Goal: Information Seeking & Learning: Learn about a topic

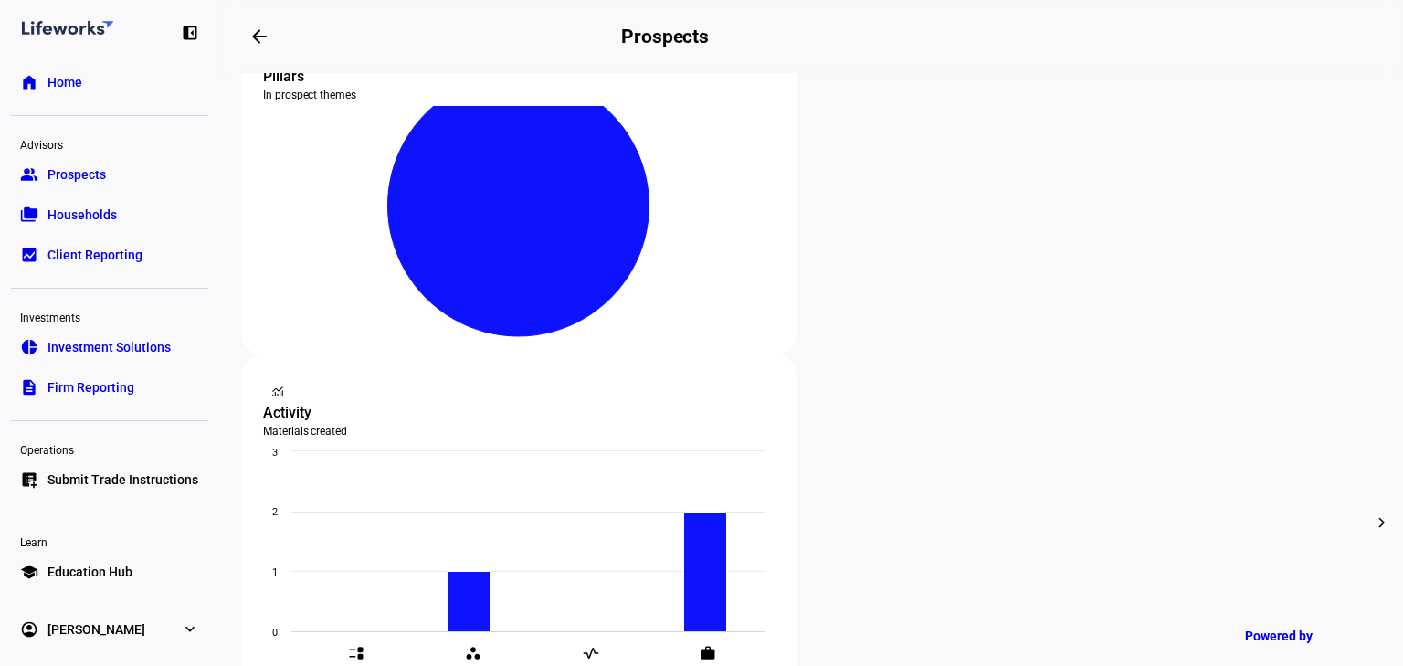
scroll to position [411, 0]
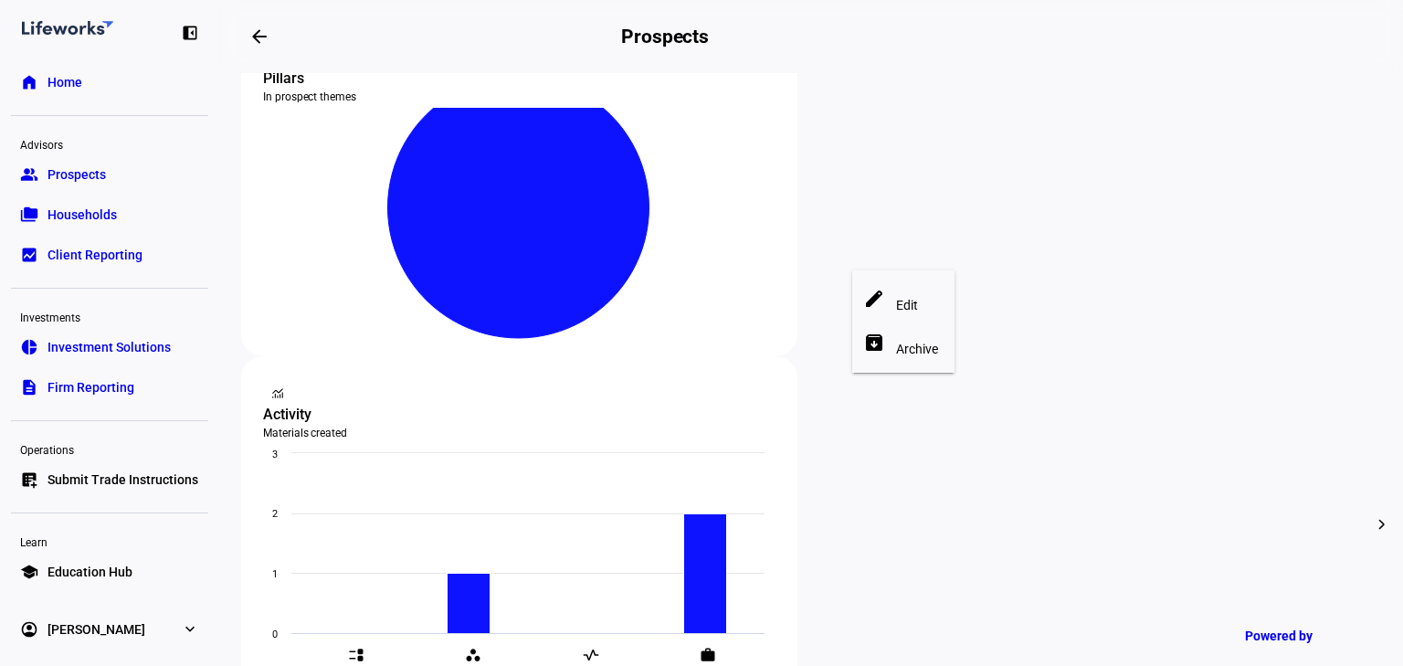
click at [819, 219] on div at bounding box center [701, 333] width 1403 height 666
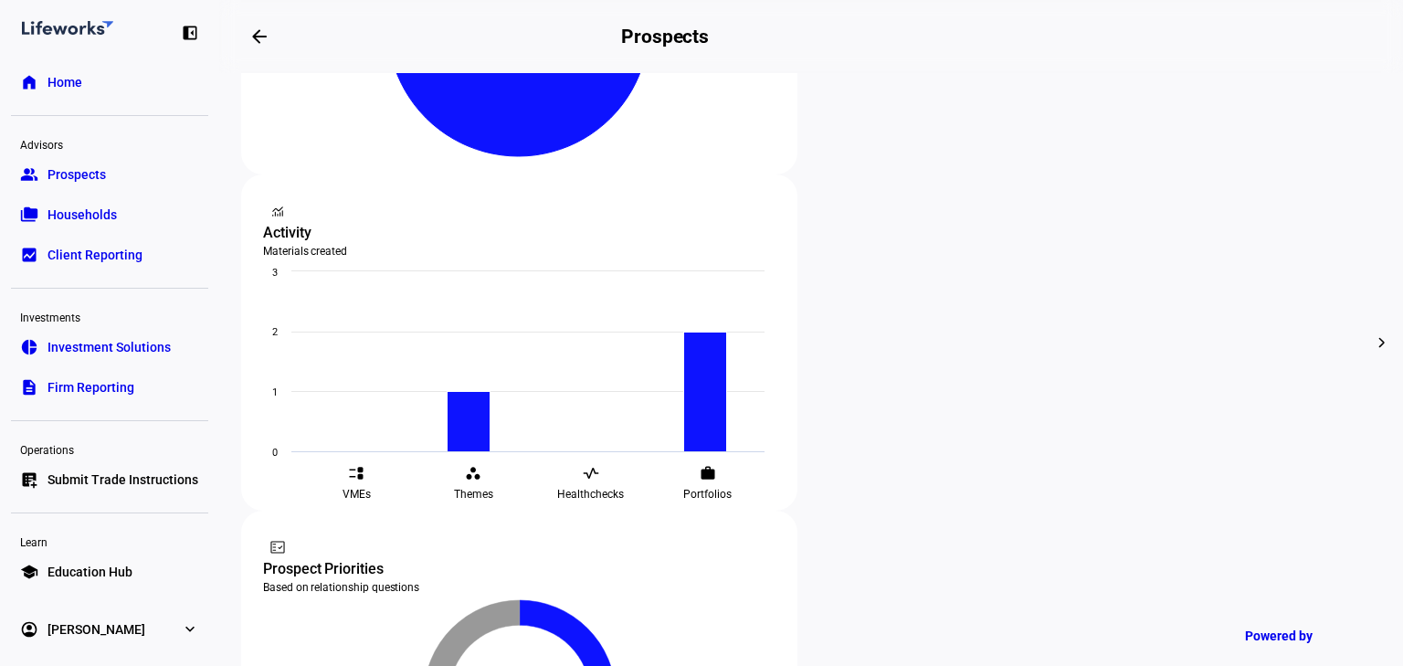
scroll to position [703, 0]
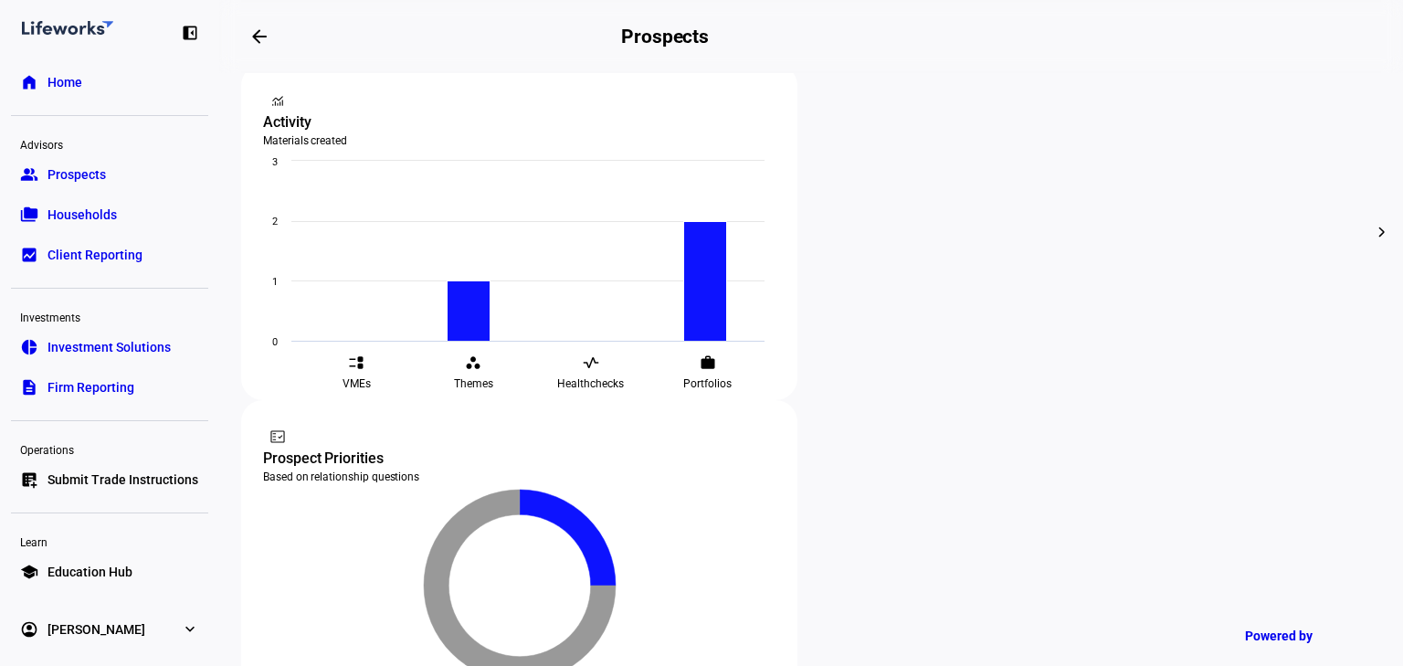
click at [80, 206] on span "Households" at bounding box center [82, 215] width 69 height 18
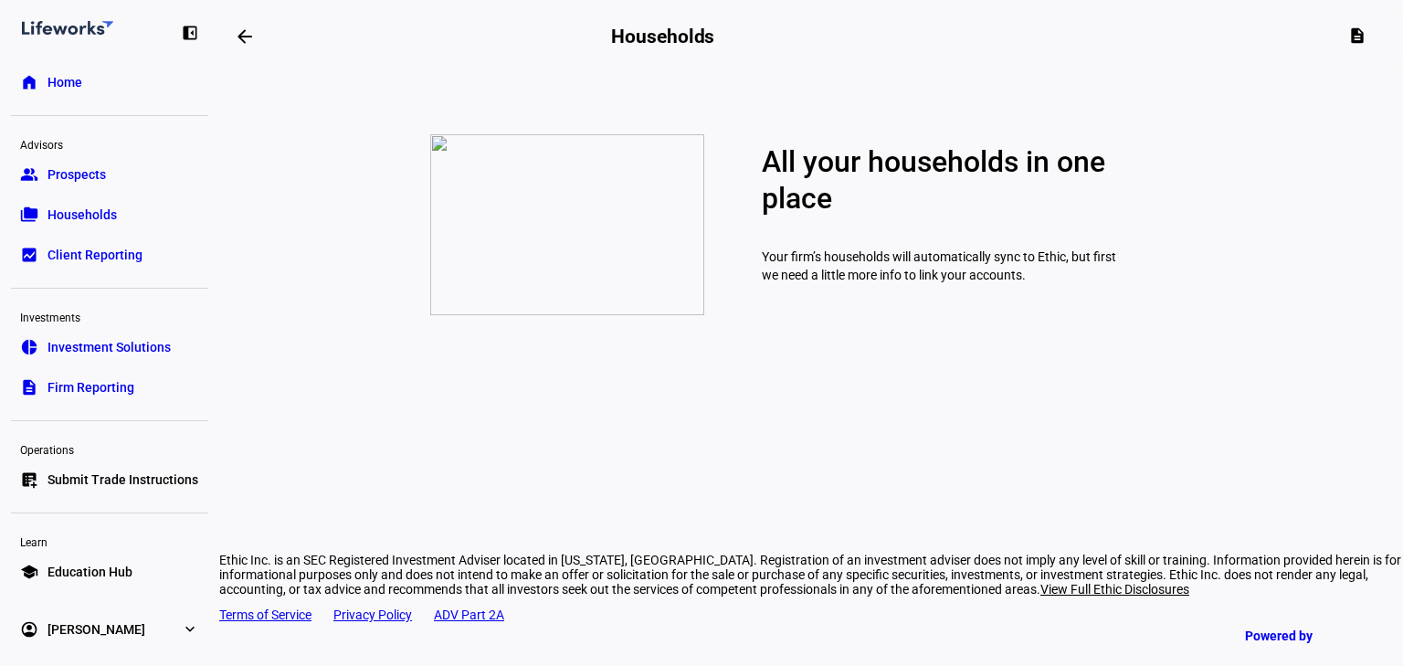
click at [75, 182] on span "Prospects" at bounding box center [77, 174] width 58 height 18
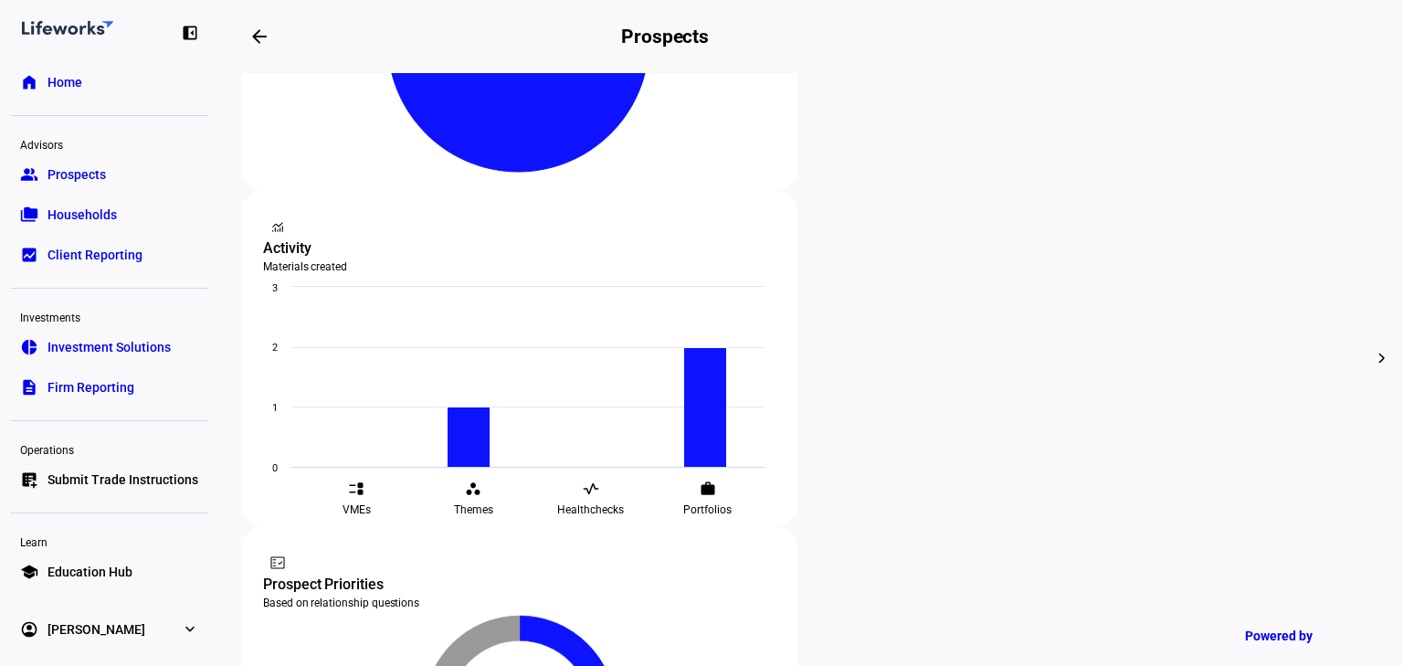
scroll to position [411, 0]
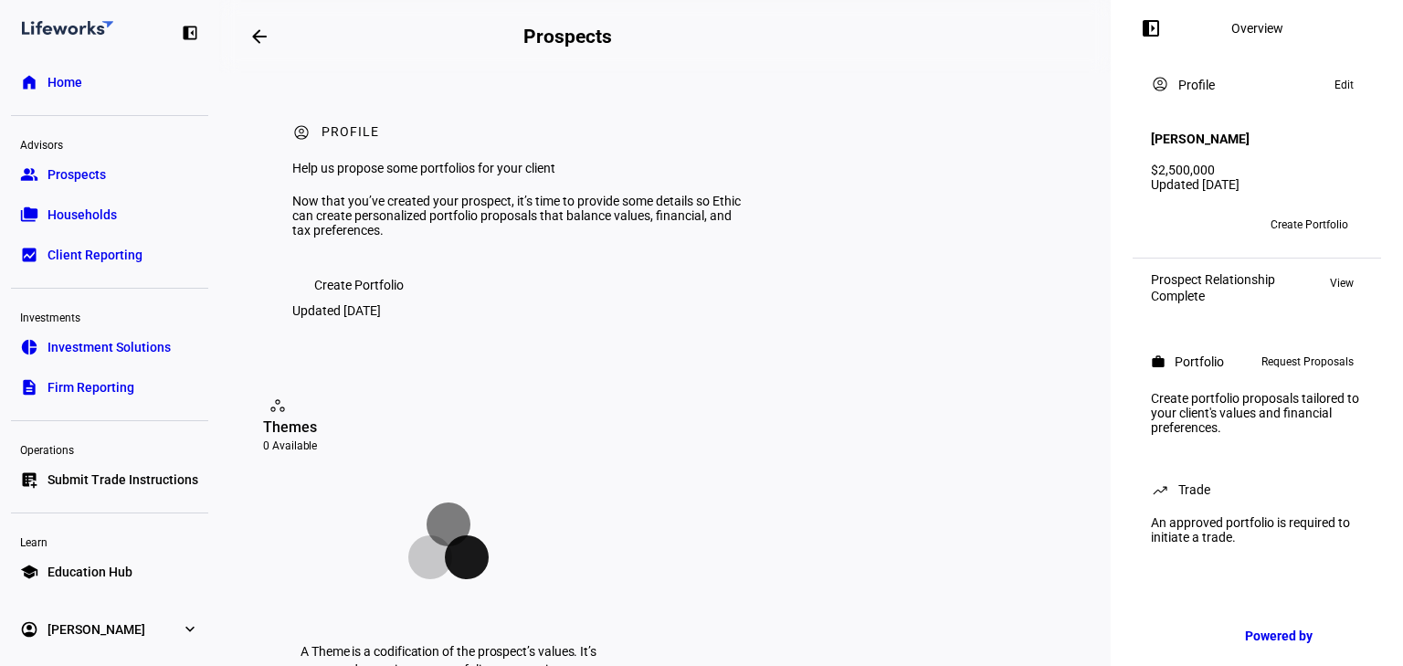
click at [95, 224] on link "folder_copy Households" at bounding box center [109, 214] width 197 height 37
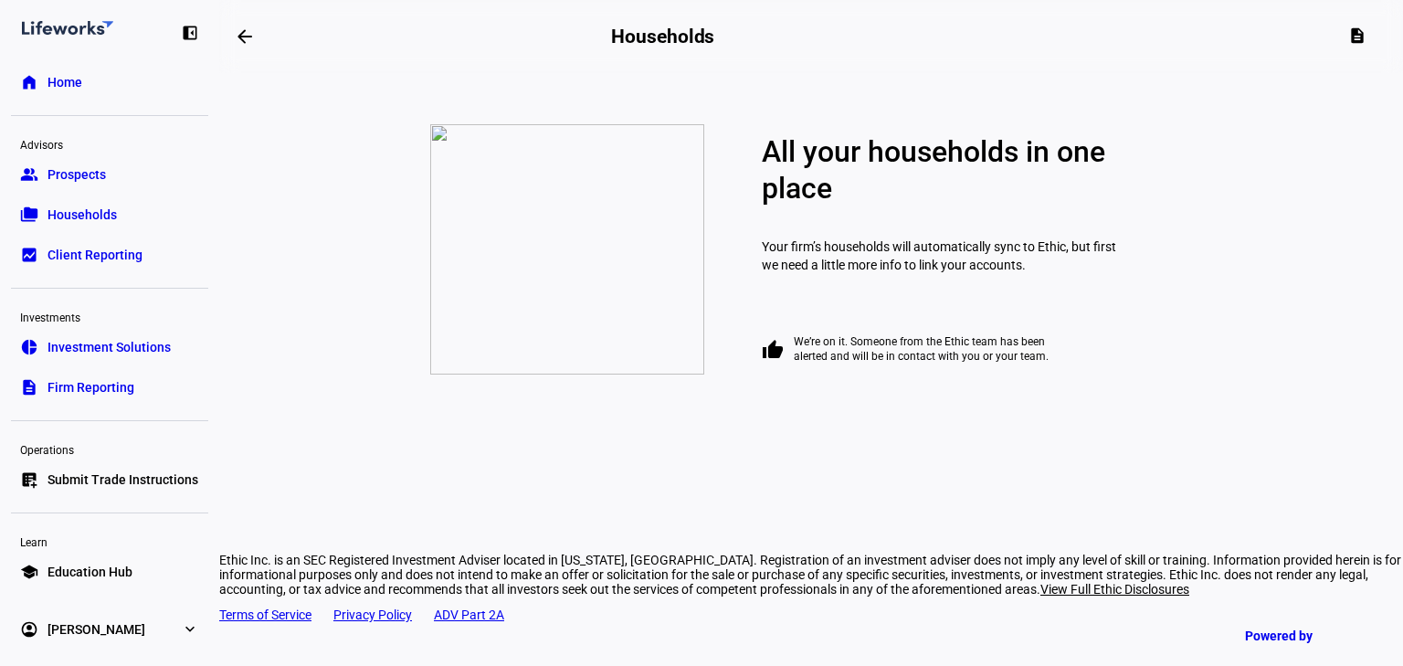
click at [108, 77] on link "home Home" at bounding box center [109, 82] width 197 height 37
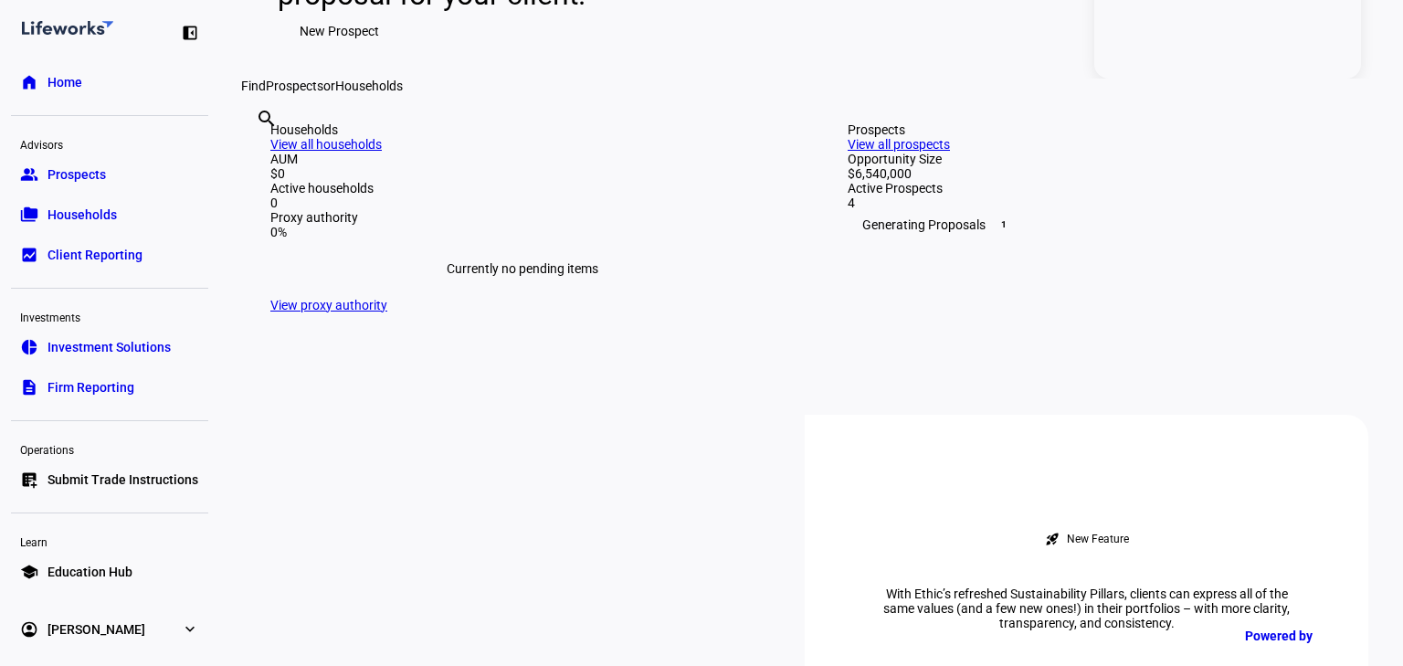
scroll to position [219, 0]
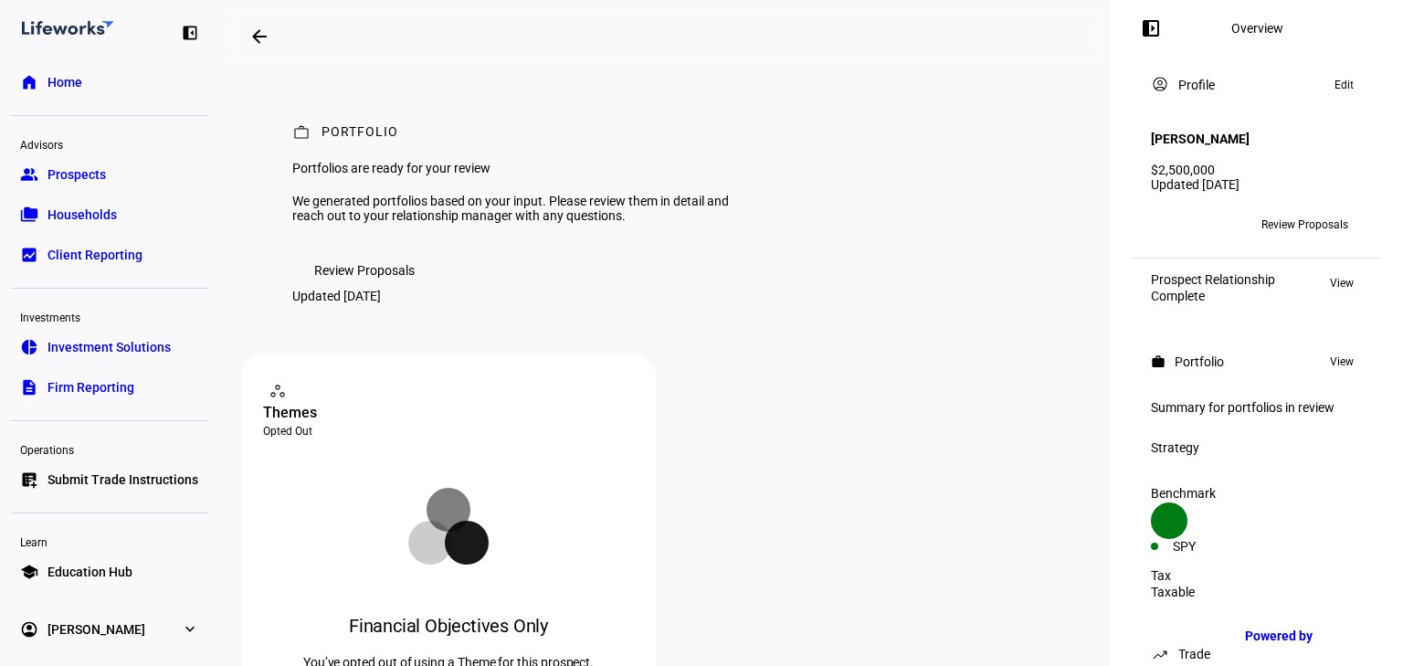
click at [1274, 210] on span "Review Proposals" at bounding box center [1305, 224] width 87 height 29
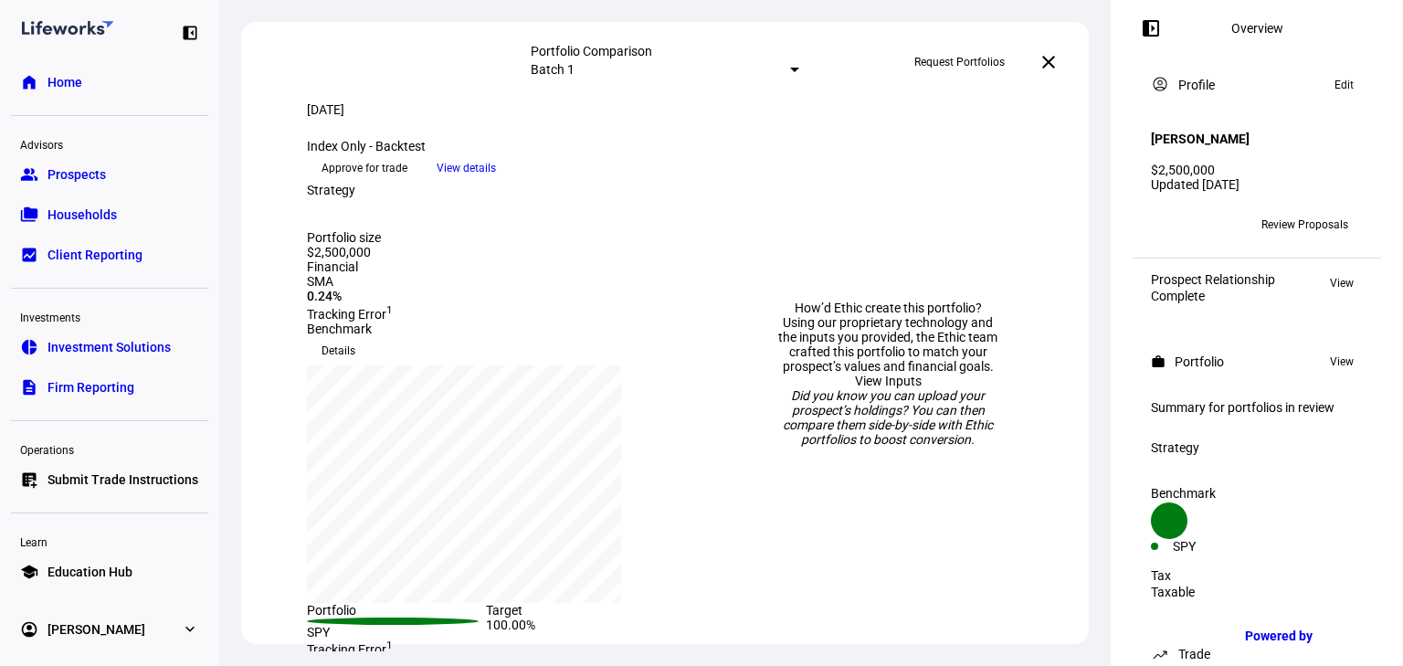
click at [496, 182] on span "View details" at bounding box center [466, 167] width 59 height 27
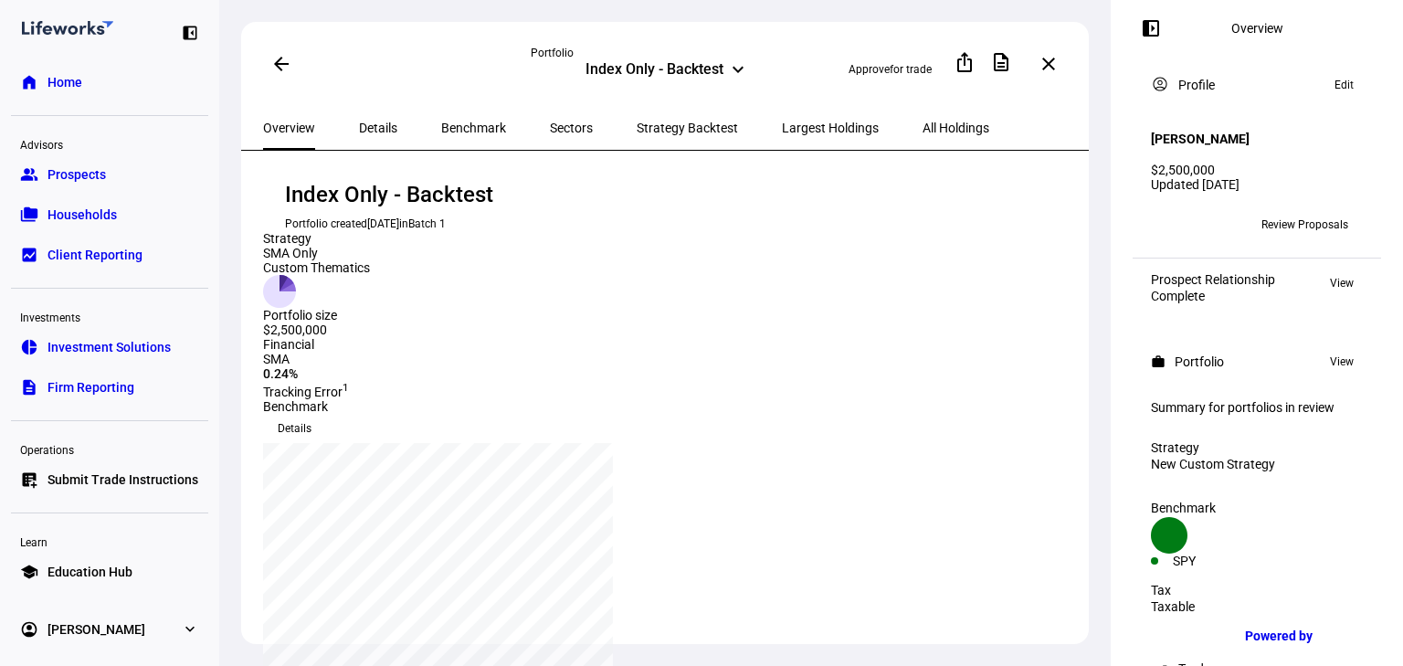
click at [365, 113] on span "Details" at bounding box center [378, 128] width 38 height 44
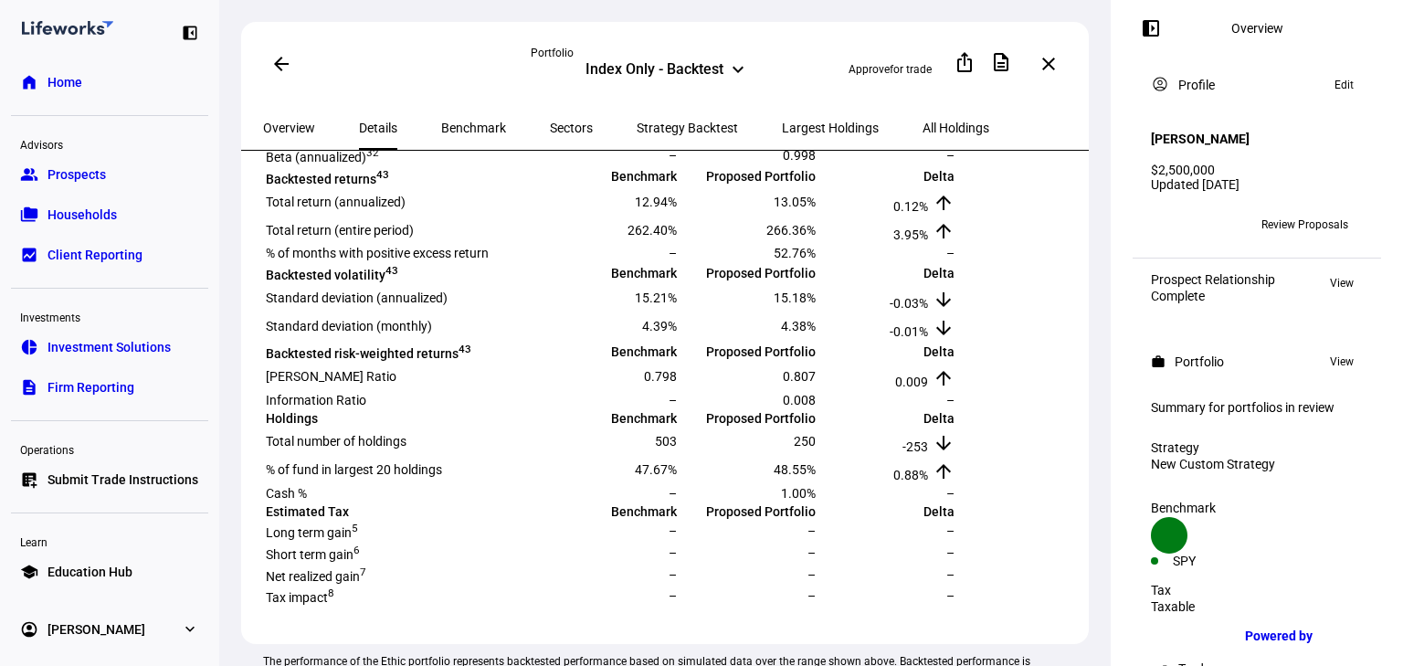
click at [1157, 29] on mat-icon "left_panel_open" at bounding box center [1151, 28] width 22 height 22
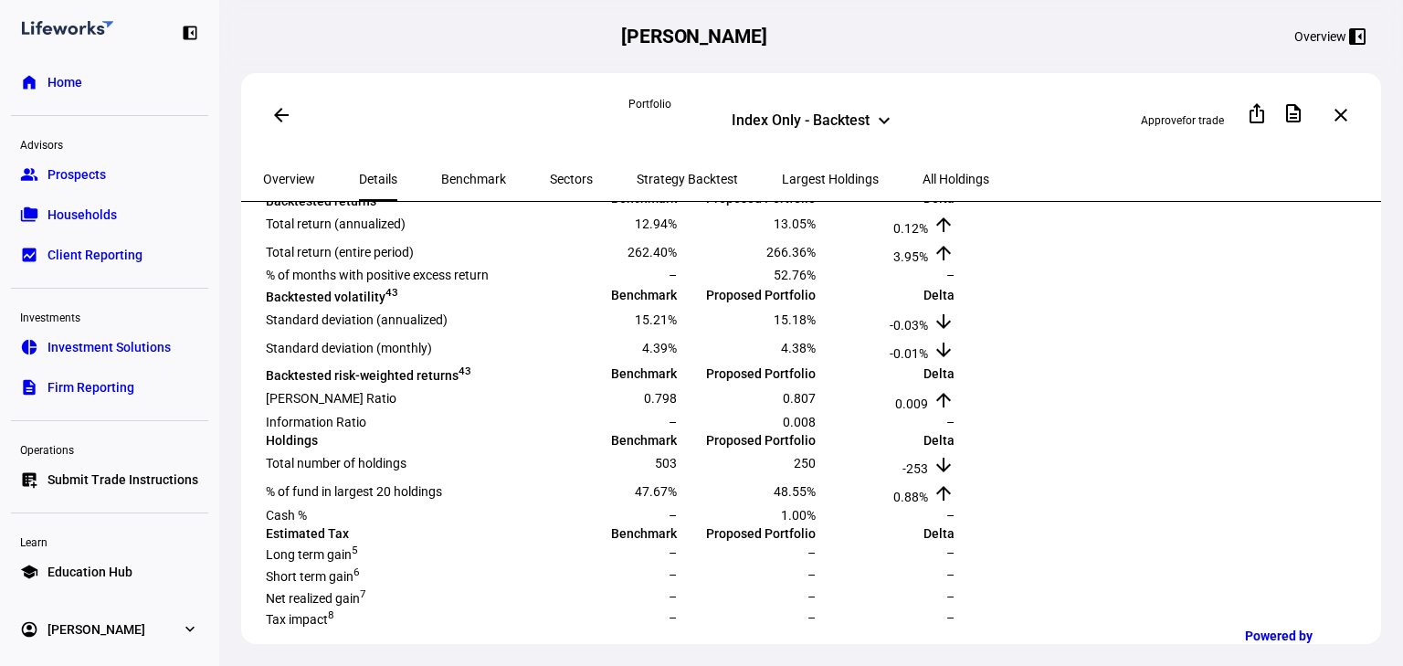
scroll to position [385, 0]
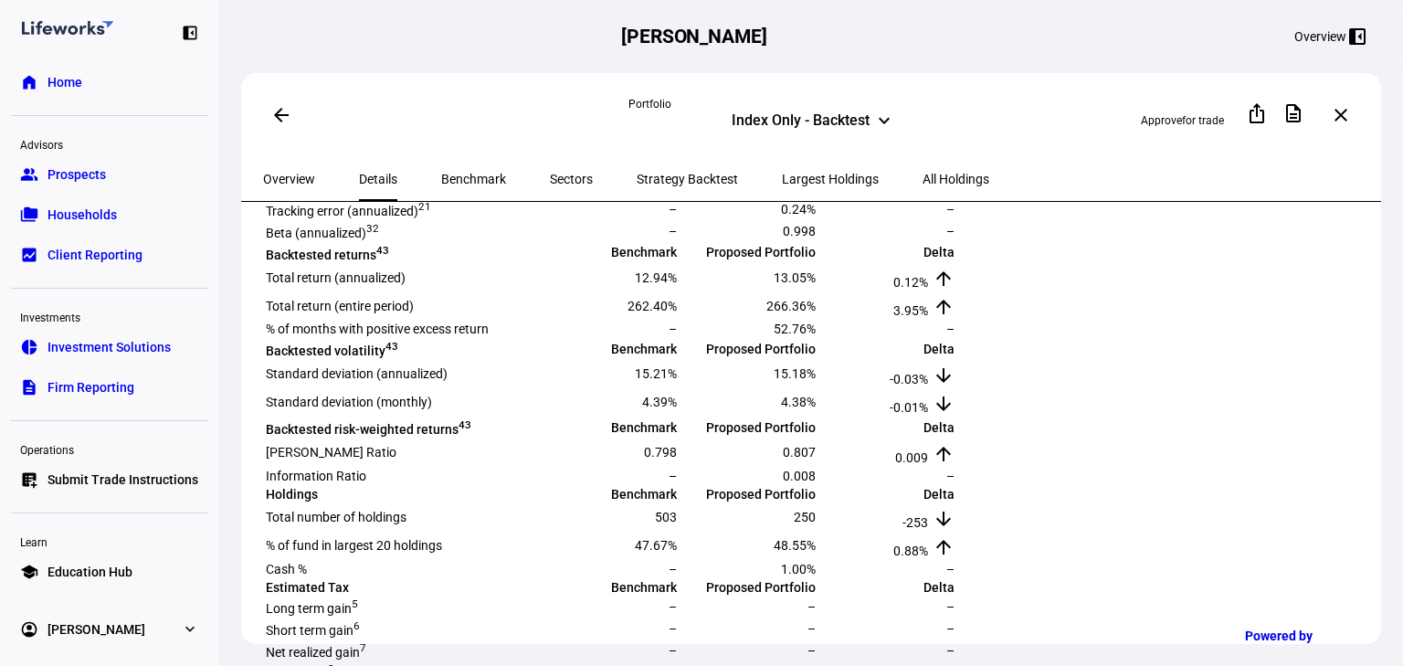
click at [1352, 29] on mat-icon "left_panel_close" at bounding box center [1358, 37] width 22 height 22
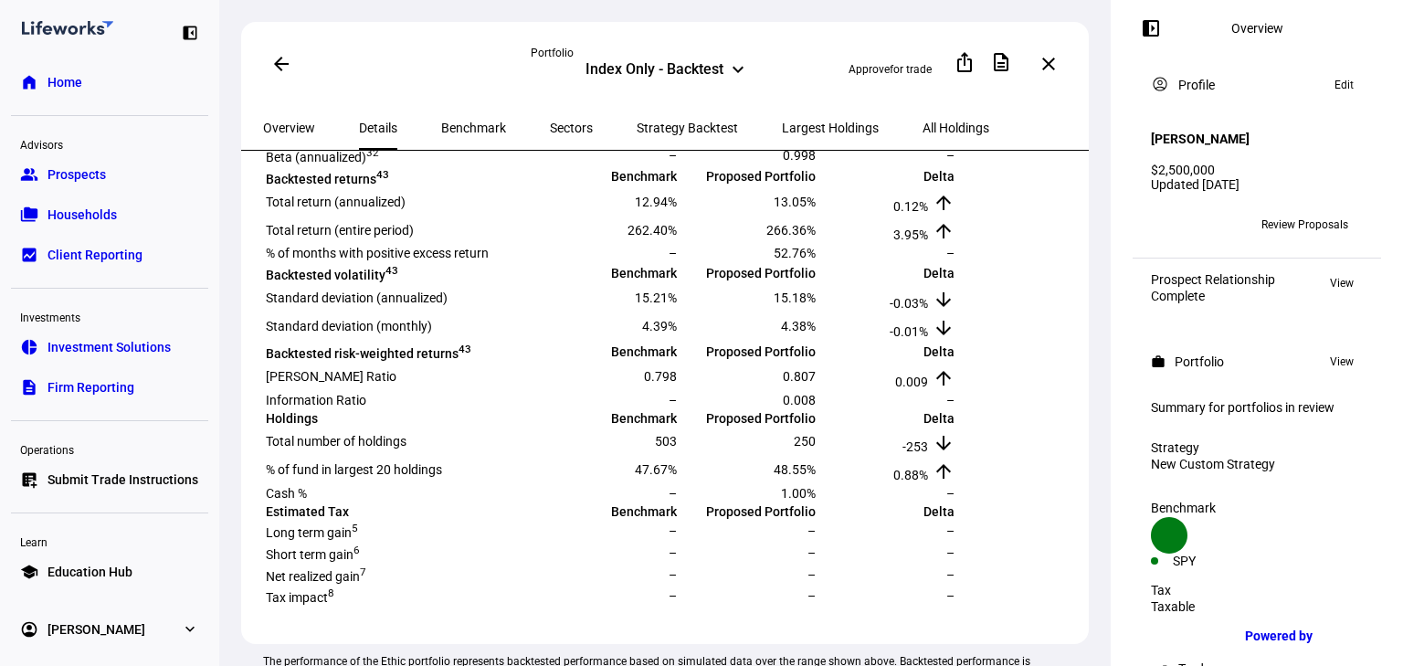
click at [1150, 25] on mat-icon "left_panel_open" at bounding box center [1151, 28] width 22 height 22
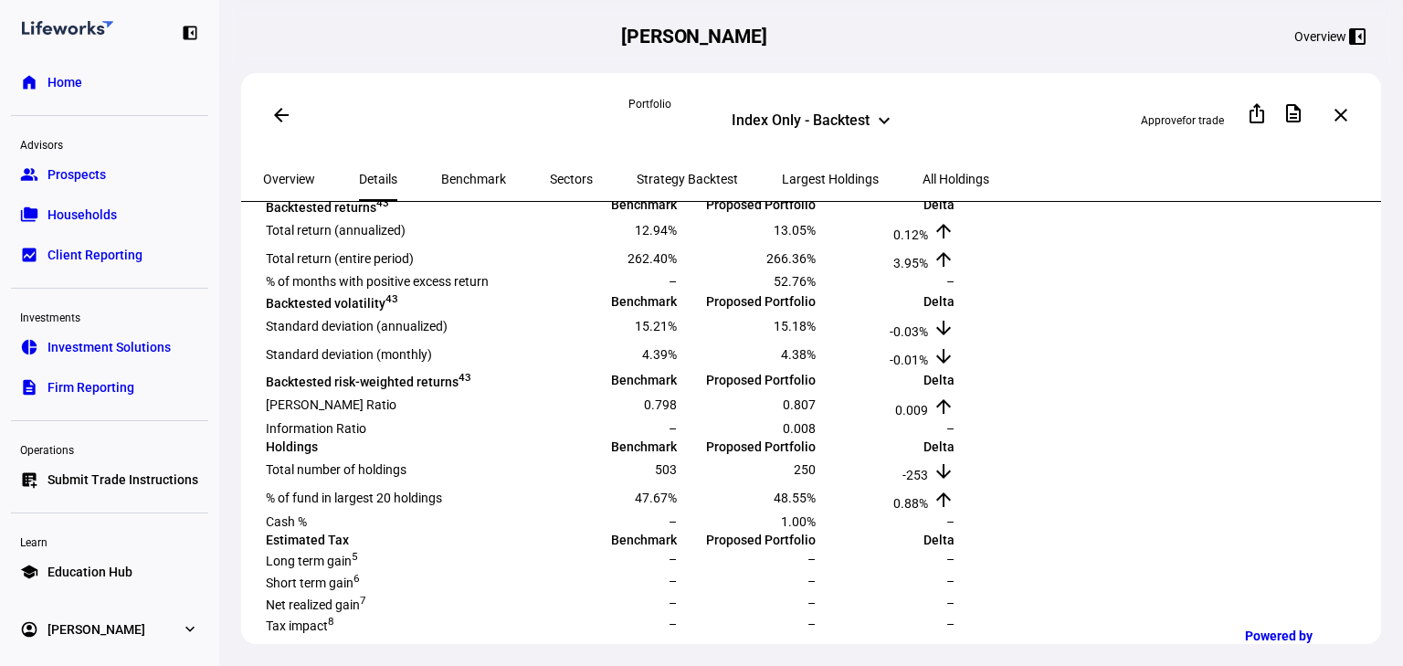
scroll to position [458, 0]
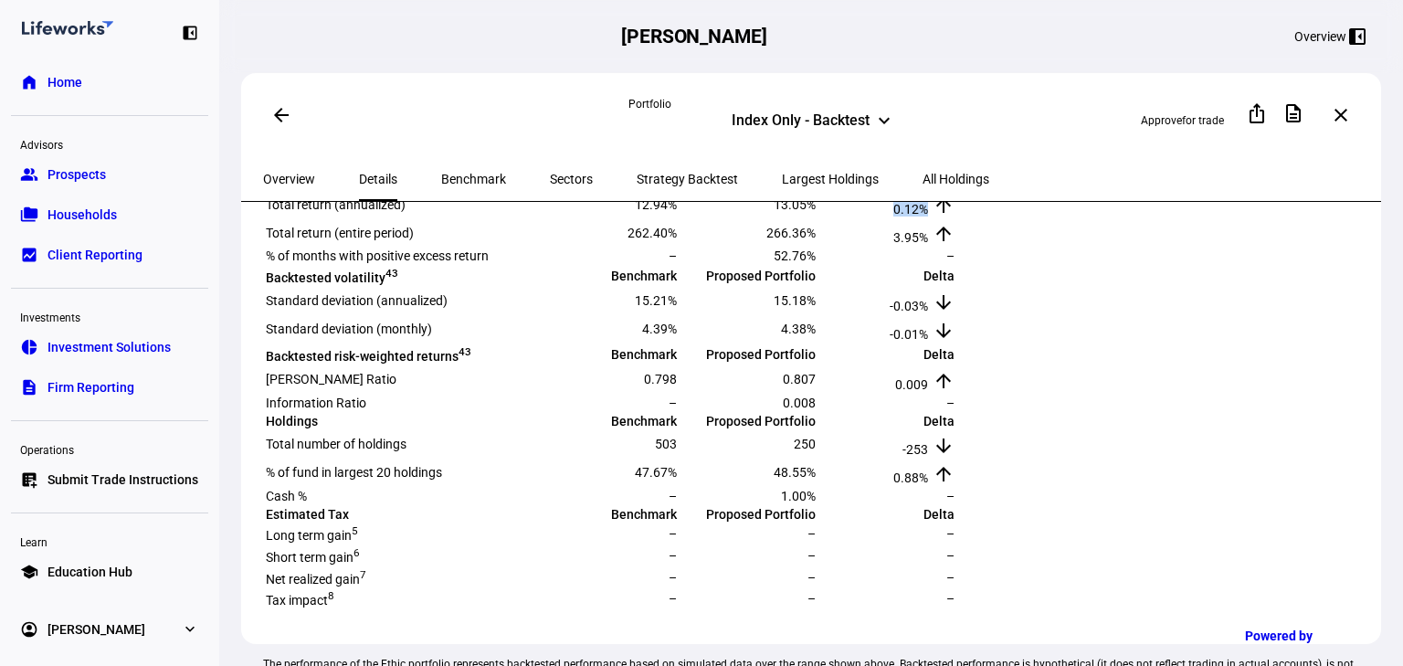
drag, startPoint x: 1290, startPoint y: 314, endPoint x: 1329, endPoint y: 309, distance: 39.7
click at [956, 217] on td "0.12% arrow_upward" at bounding box center [887, 204] width 137 height 26
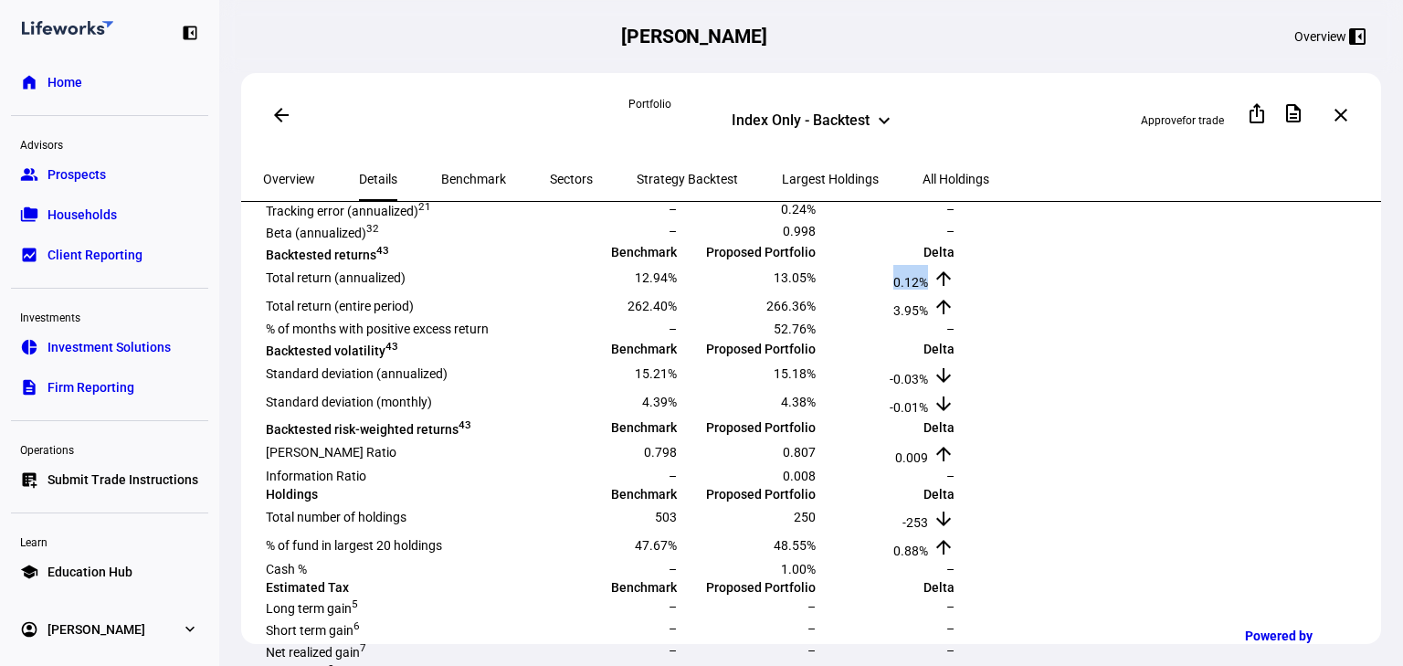
scroll to position [0, 0]
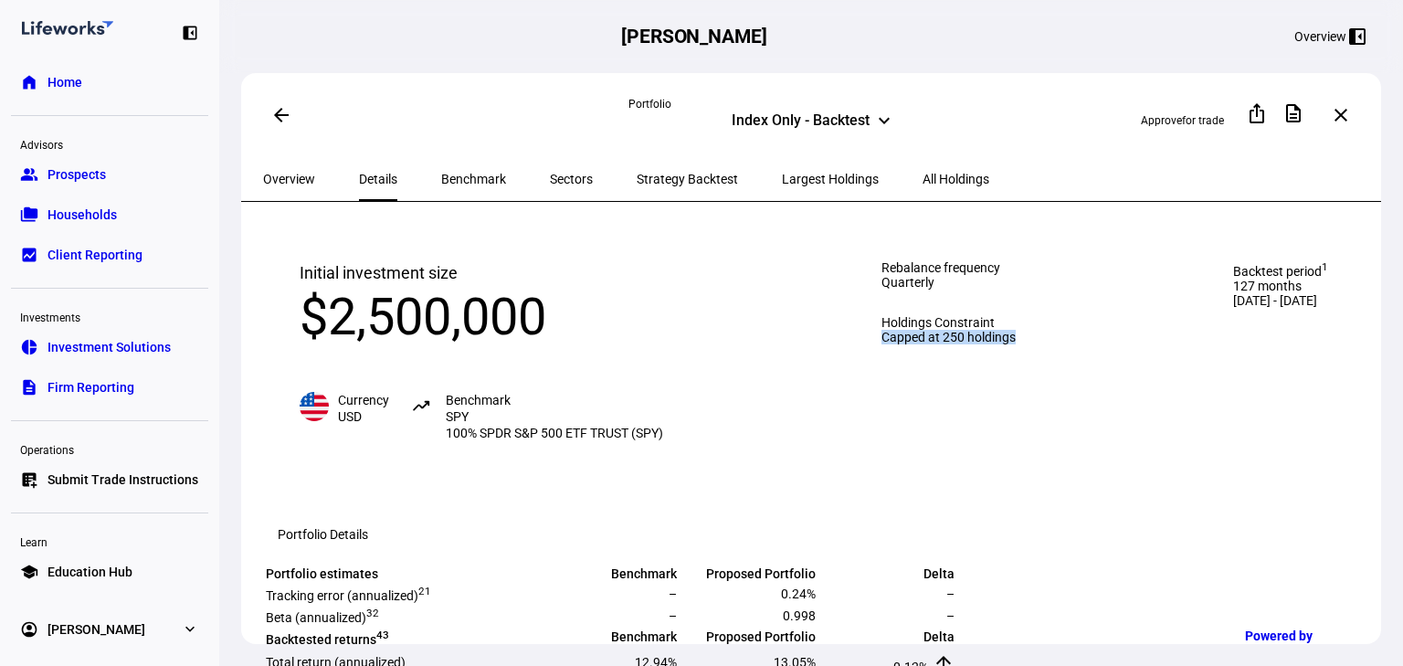
drag, startPoint x: 819, startPoint y: 372, endPoint x: 1074, endPoint y: 354, distance: 255.5
click at [1052, 354] on div "Rebalance frequency Quarterly Holdings Constraint Capped at 250 holdings" at bounding box center [948, 351] width 207 height 254
click at [759, 420] on div "Initial investment size $2,500,000 Currency USD trending_up Benchmark SPY 100% …" at bounding box center [814, 351] width 1102 height 254
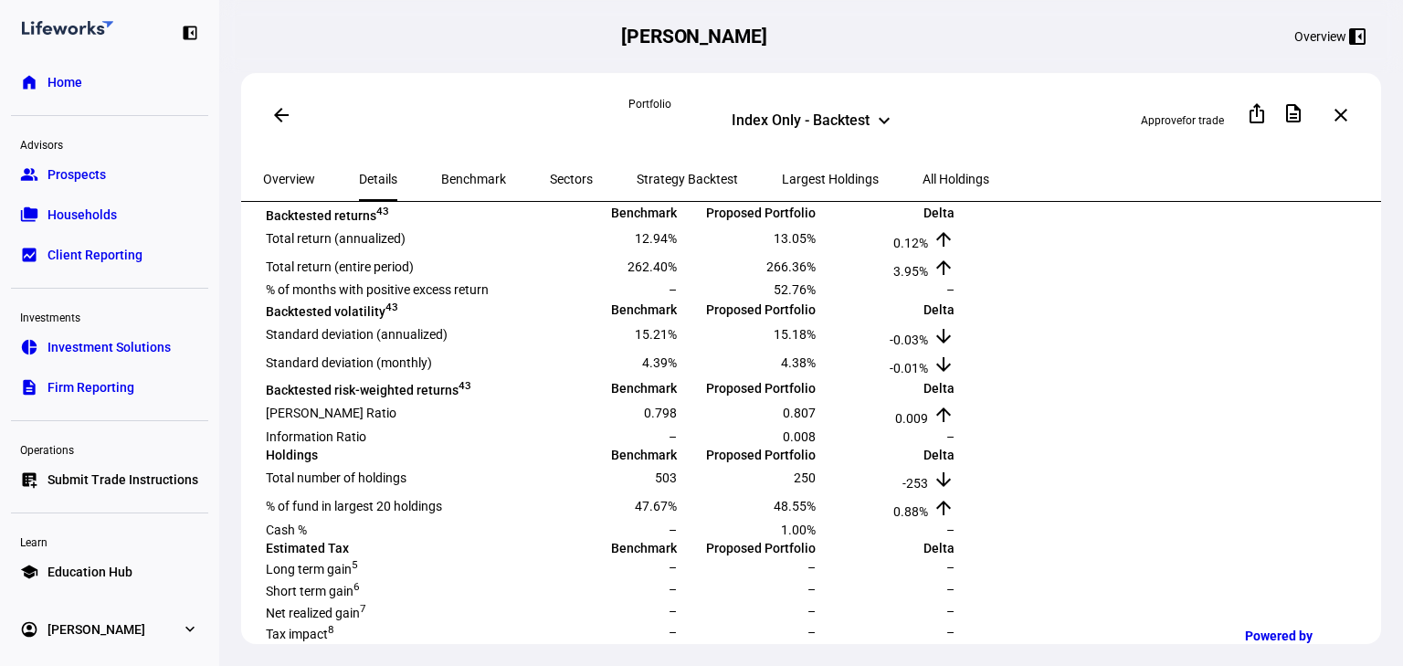
scroll to position [439, 0]
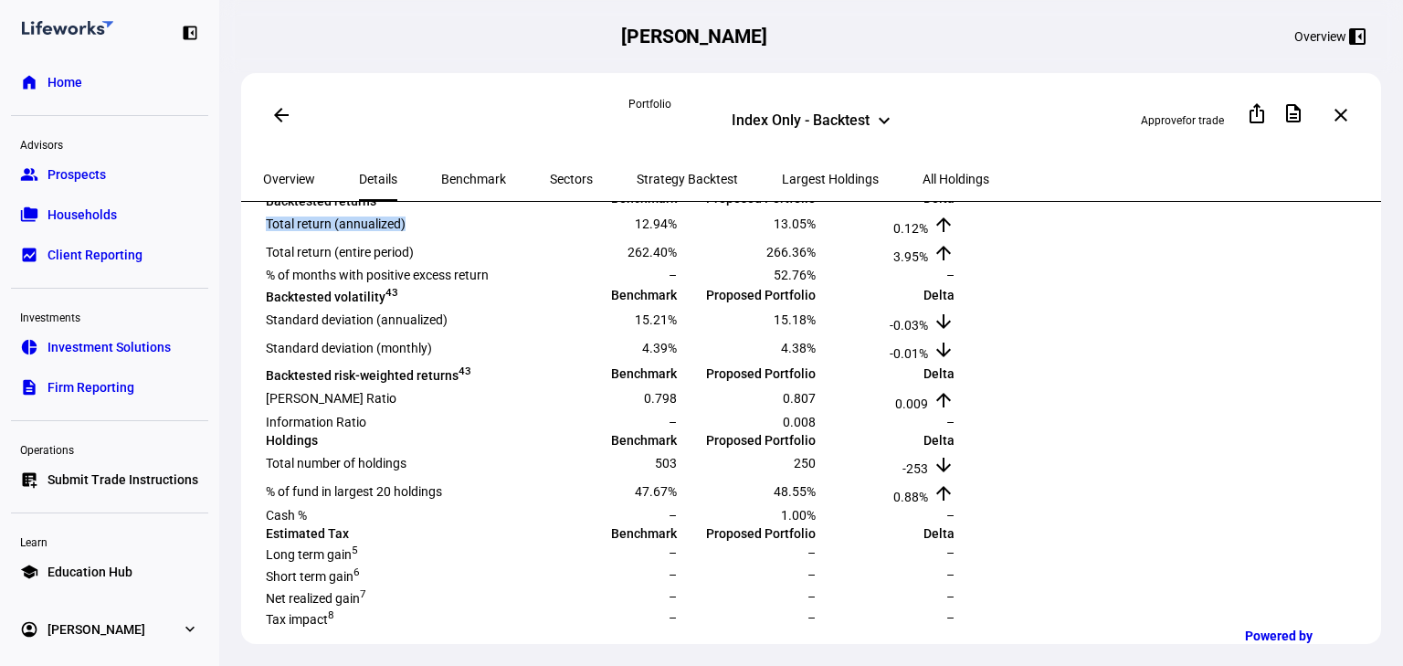
drag, startPoint x: 281, startPoint y: 334, endPoint x: 442, endPoint y: 344, distance: 161.1
click at [442, 237] on td "Total return (annualized)" at bounding box center [402, 223] width 274 height 26
drag, startPoint x: 872, startPoint y: 337, endPoint x: 908, endPoint y: 336, distance: 35.6
click at [677, 231] on span "12.94%" at bounding box center [656, 224] width 42 height 15
drag, startPoint x: 1089, startPoint y: 334, endPoint x: 1151, endPoint y: 344, distance: 62.9
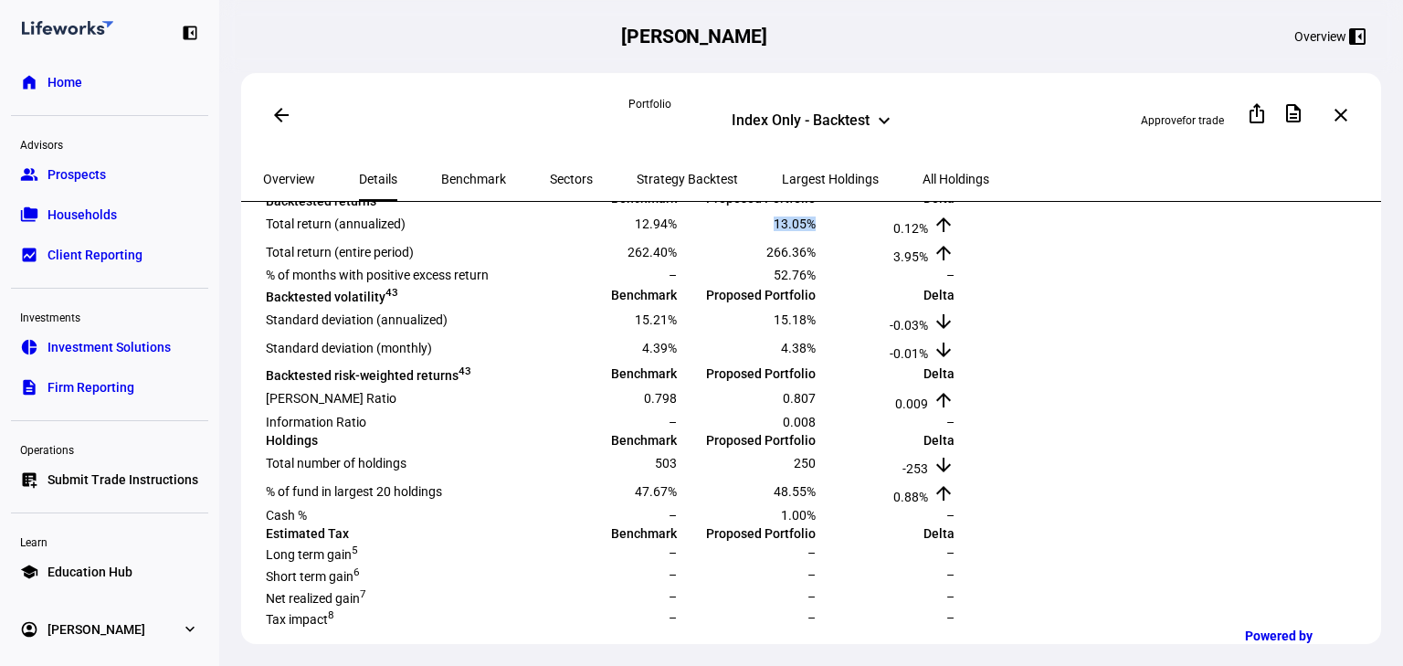
click at [956, 237] on tr "Total return (annualized) 12.94% 13.05% 0.12% arrow_upward" at bounding box center [610, 223] width 691 height 26
drag, startPoint x: 1277, startPoint y: 375, endPoint x: 1312, endPoint y: 373, distance: 34.8
click at [956, 265] on td "3.95% arrow_upward" at bounding box center [887, 251] width 137 height 26
drag, startPoint x: 1279, startPoint y: 336, endPoint x: 1315, endPoint y: 348, distance: 37.6
click at [956, 237] on td "0.12% arrow_upward" at bounding box center [887, 223] width 137 height 26
